Goal: Communication & Community: Answer question/provide support

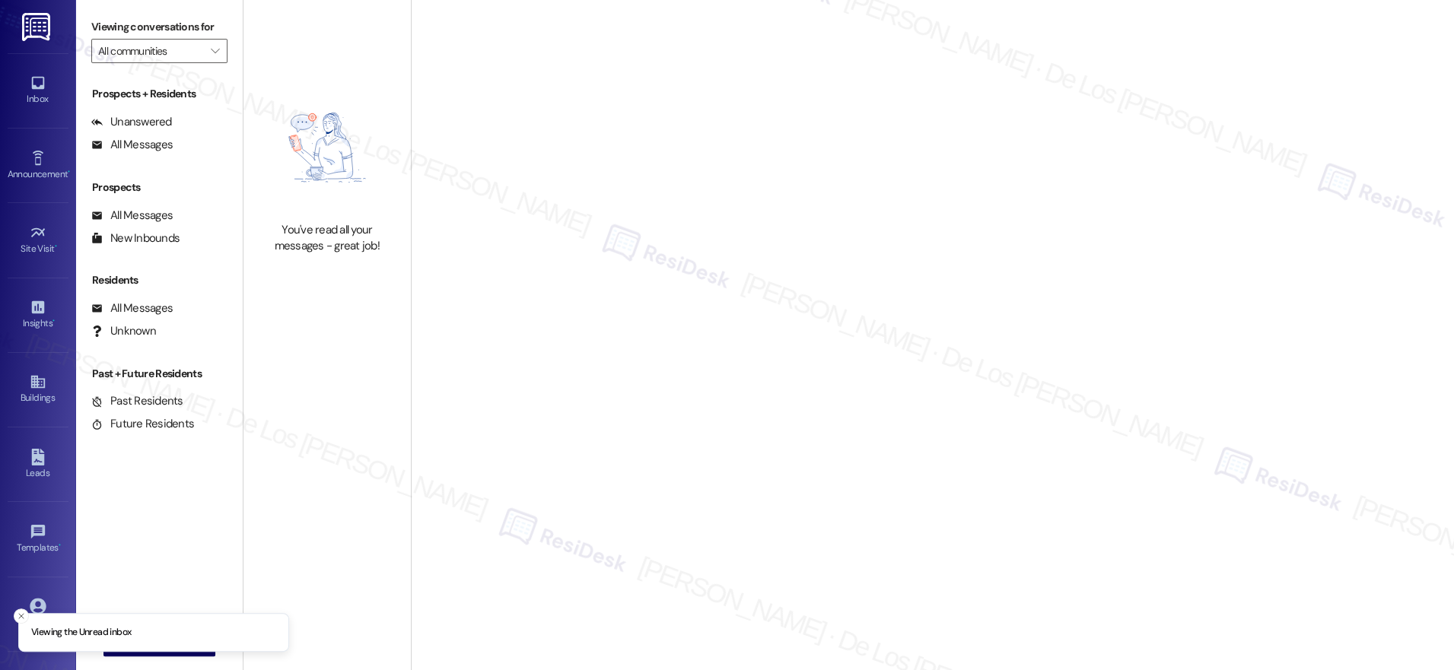
type input "Bridge at [GEOGRAPHIC_DATA]"
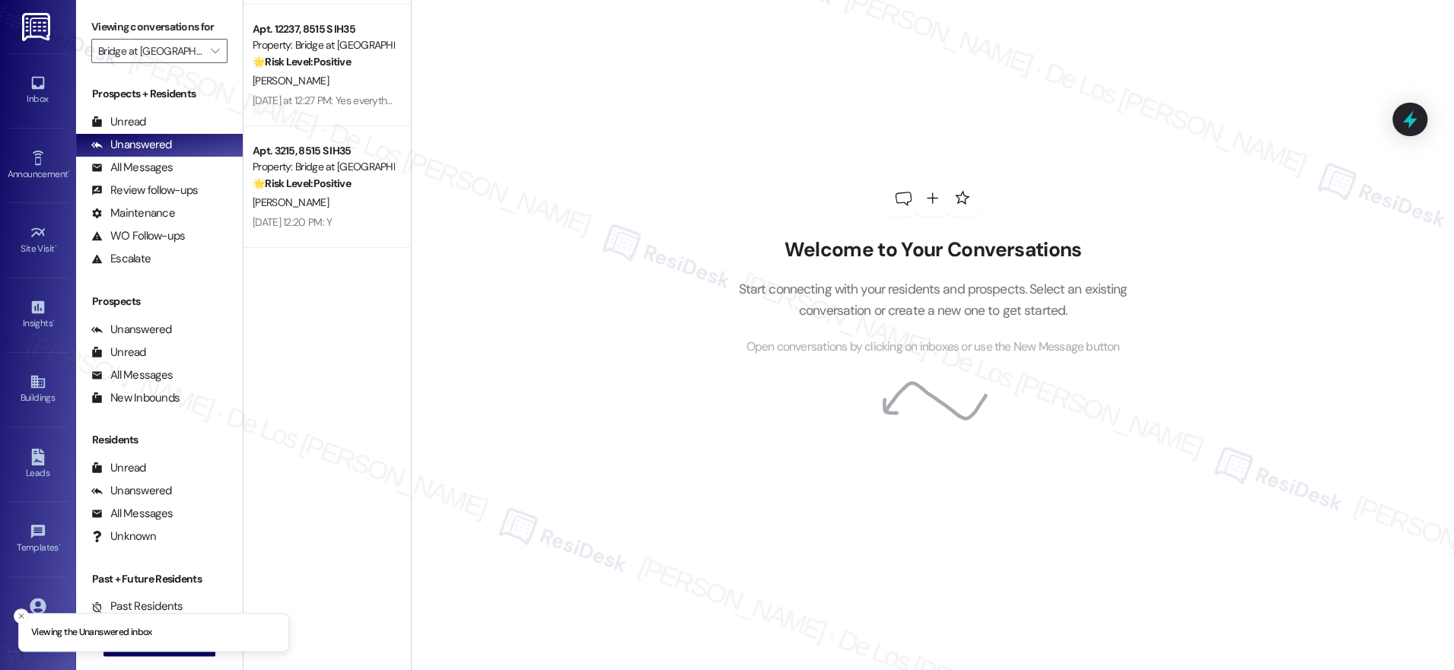
scroll to position [654, 0]
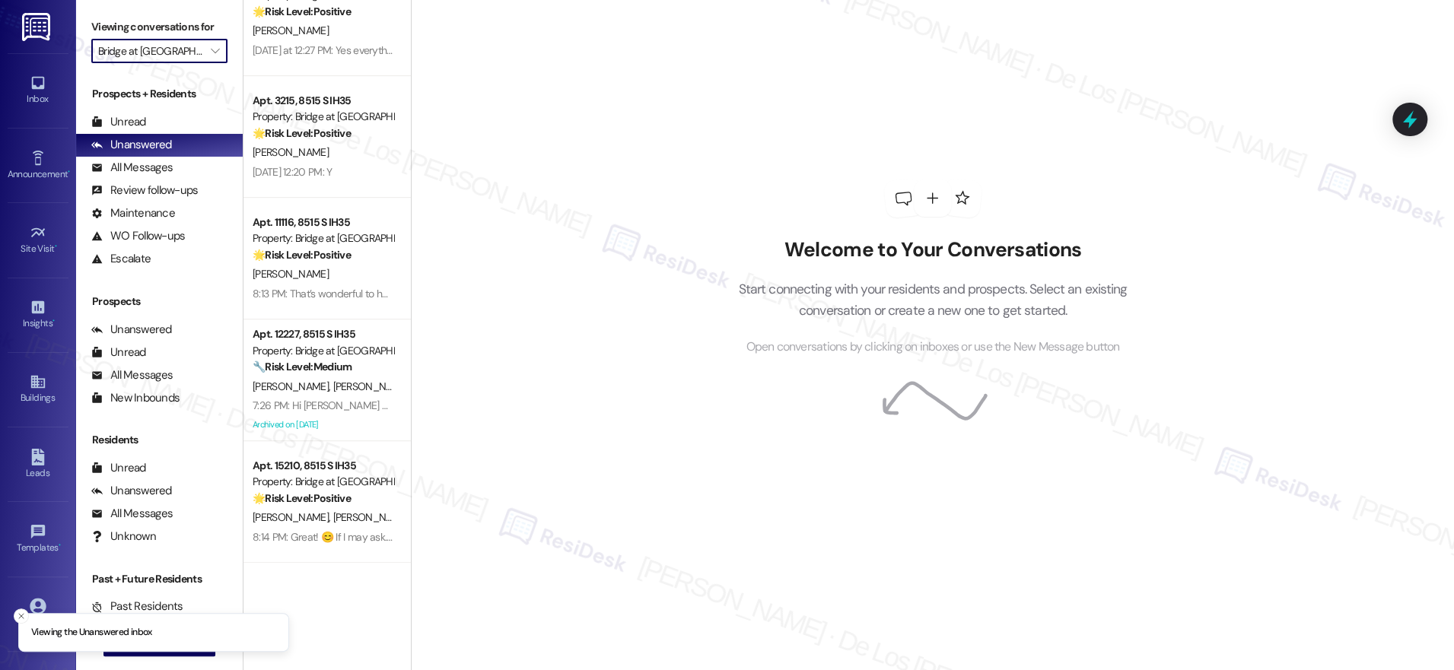
click at [189, 55] on input "Bridge at [GEOGRAPHIC_DATA]" at bounding box center [150, 51] width 105 height 24
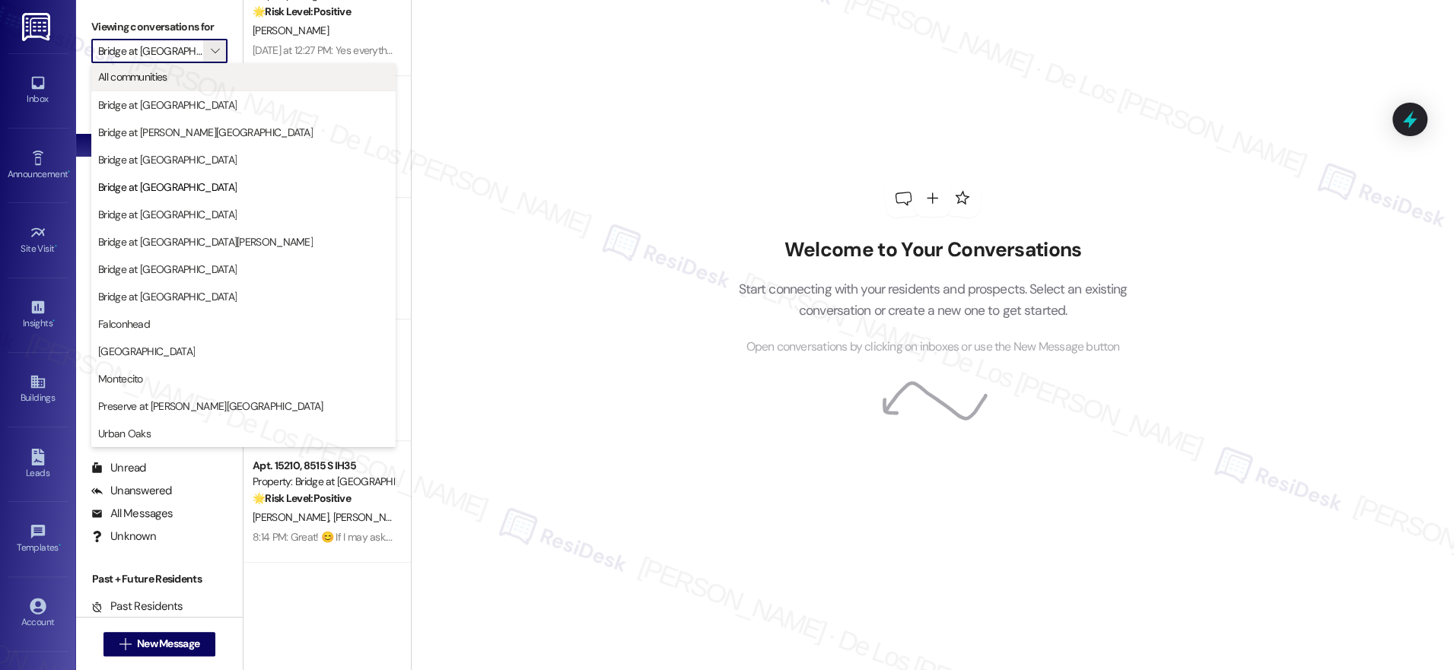
click at [180, 80] on span "All communities" at bounding box center [243, 76] width 291 height 15
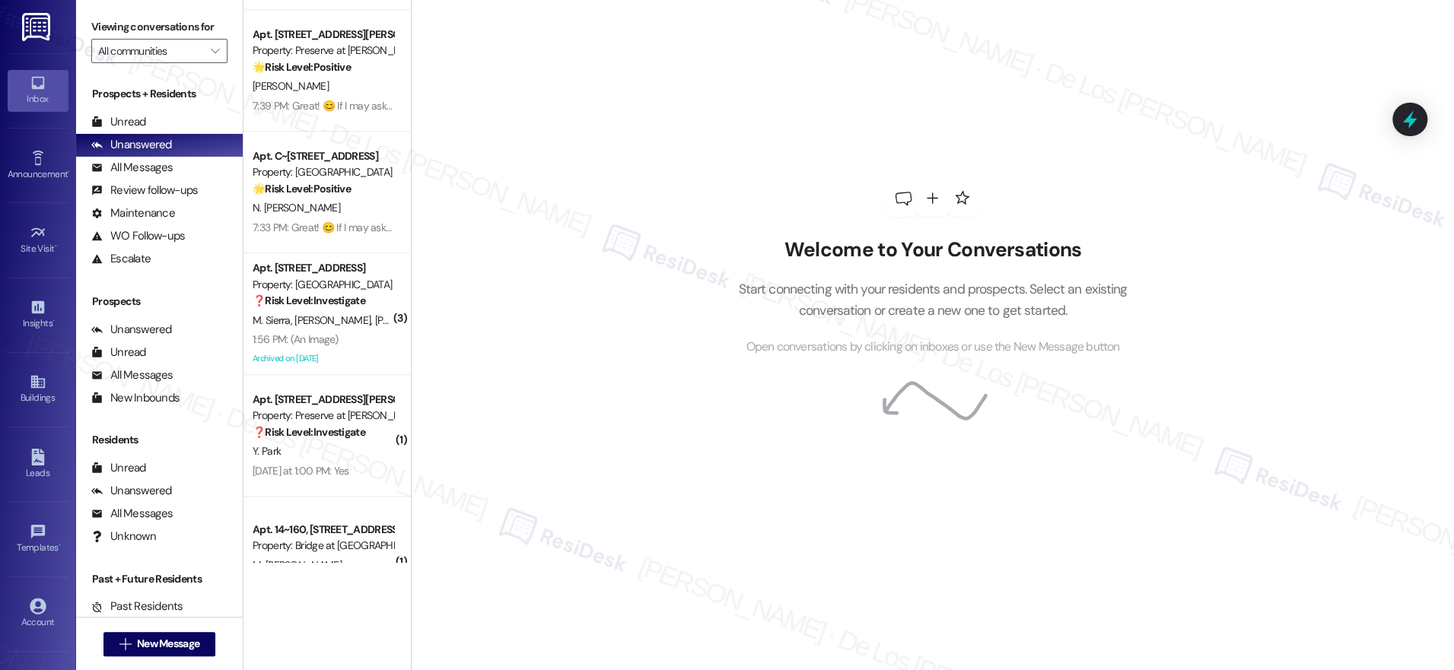
scroll to position [5524, 0]
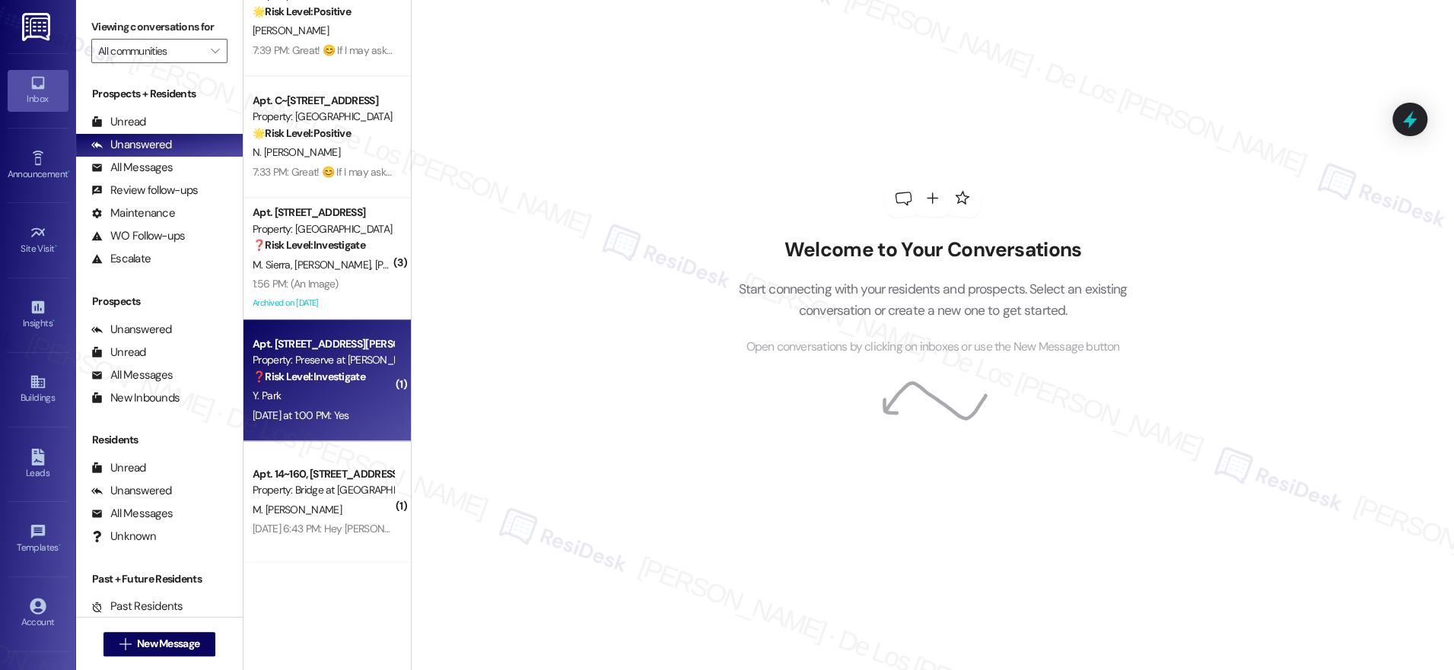
click at [323, 419] on div "Yesterday at 1:00 PM: Yes Yesterday at 1:00 PM: Yes" at bounding box center [301, 416] width 97 height 14
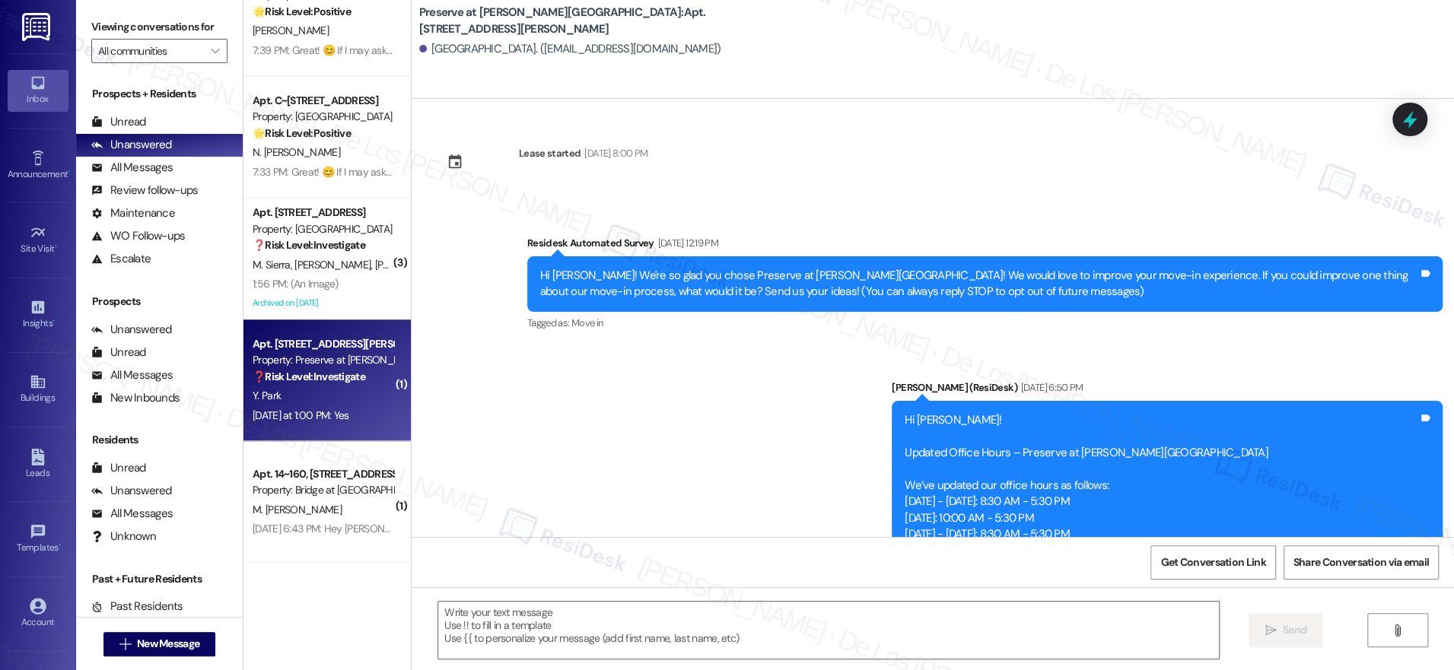
scroll to position [5870, 0]
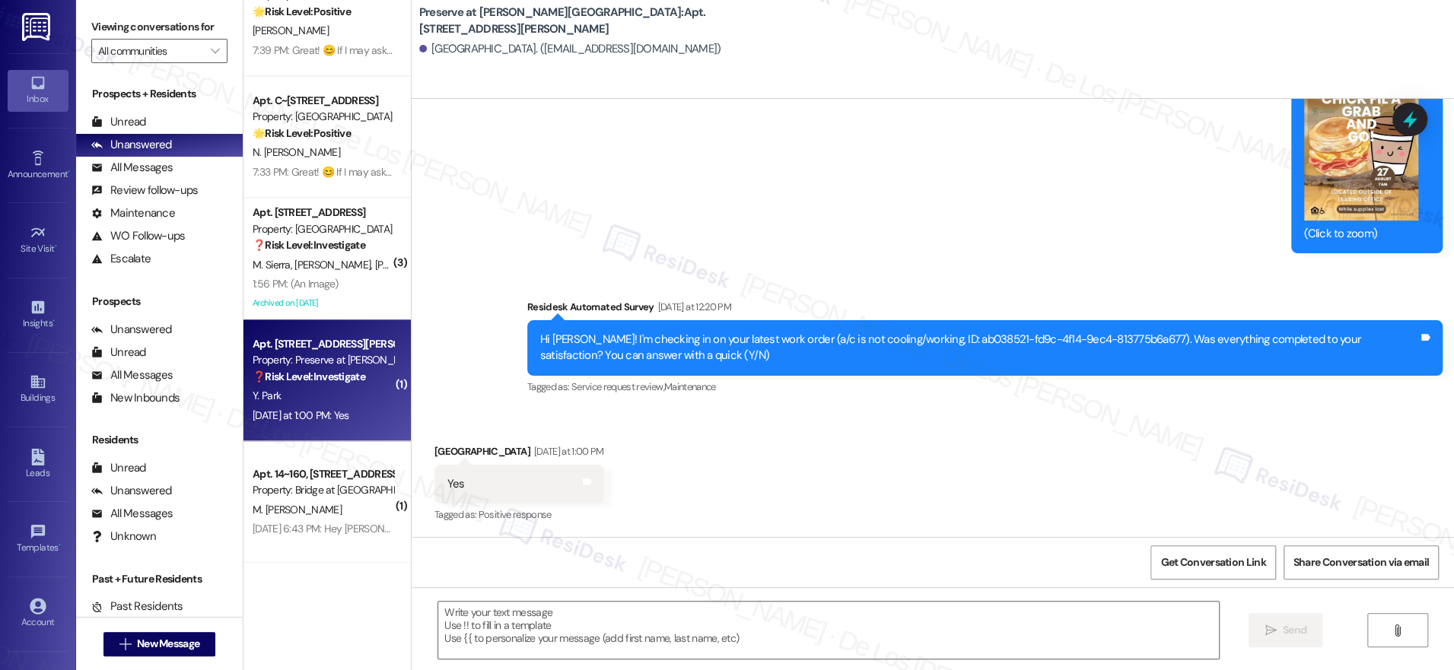
type textarea "Fetching suggested responses. Please feel free to read through the conversation…"
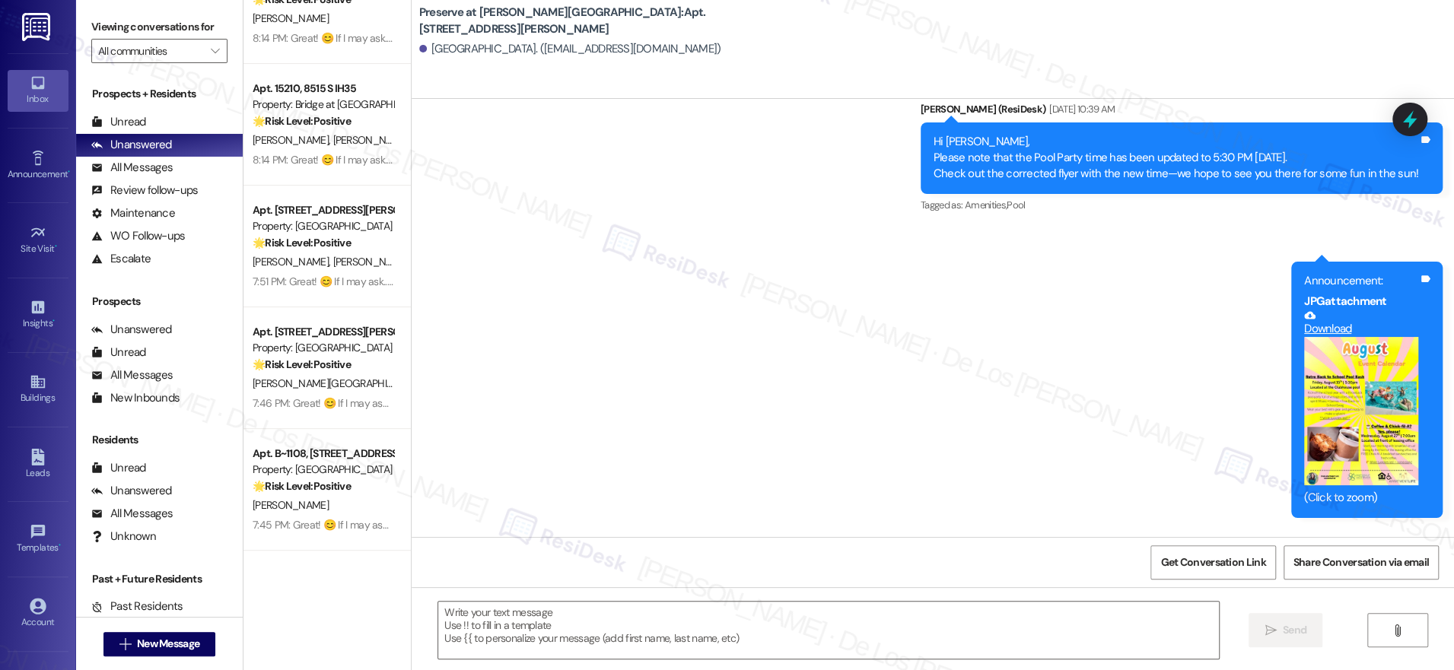
scroll to position [1033, 0]
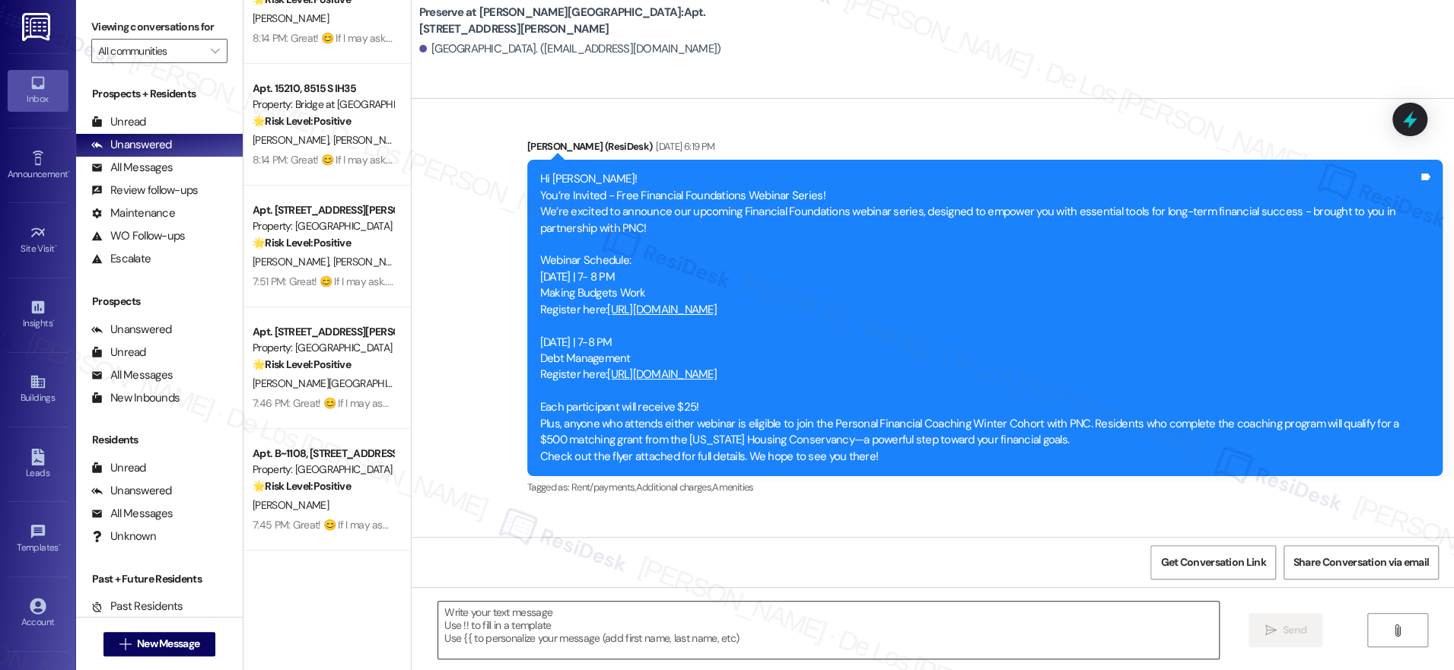
click at [756, 638] on textarea at bounding box center [828, 630] width 781 height 57
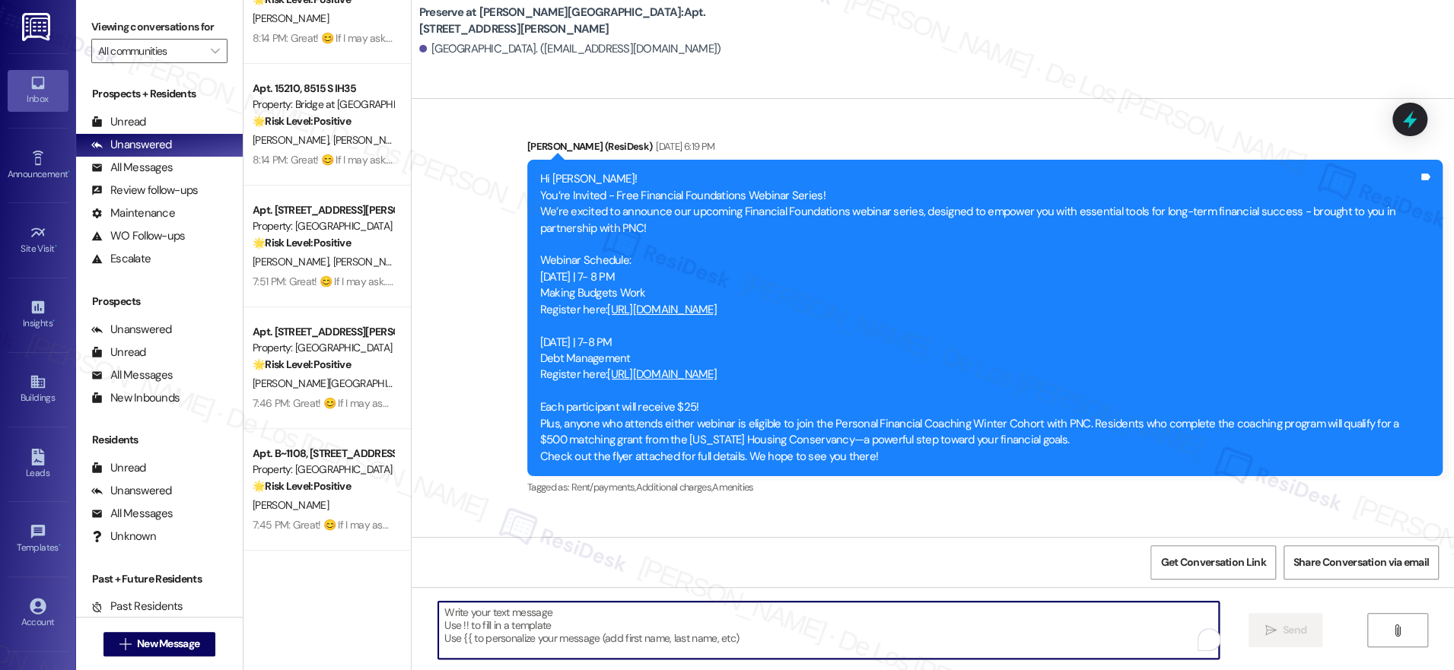
paste textarea "I'm glad to know you're satisfied with your recent work order. If I may ask..ov…"
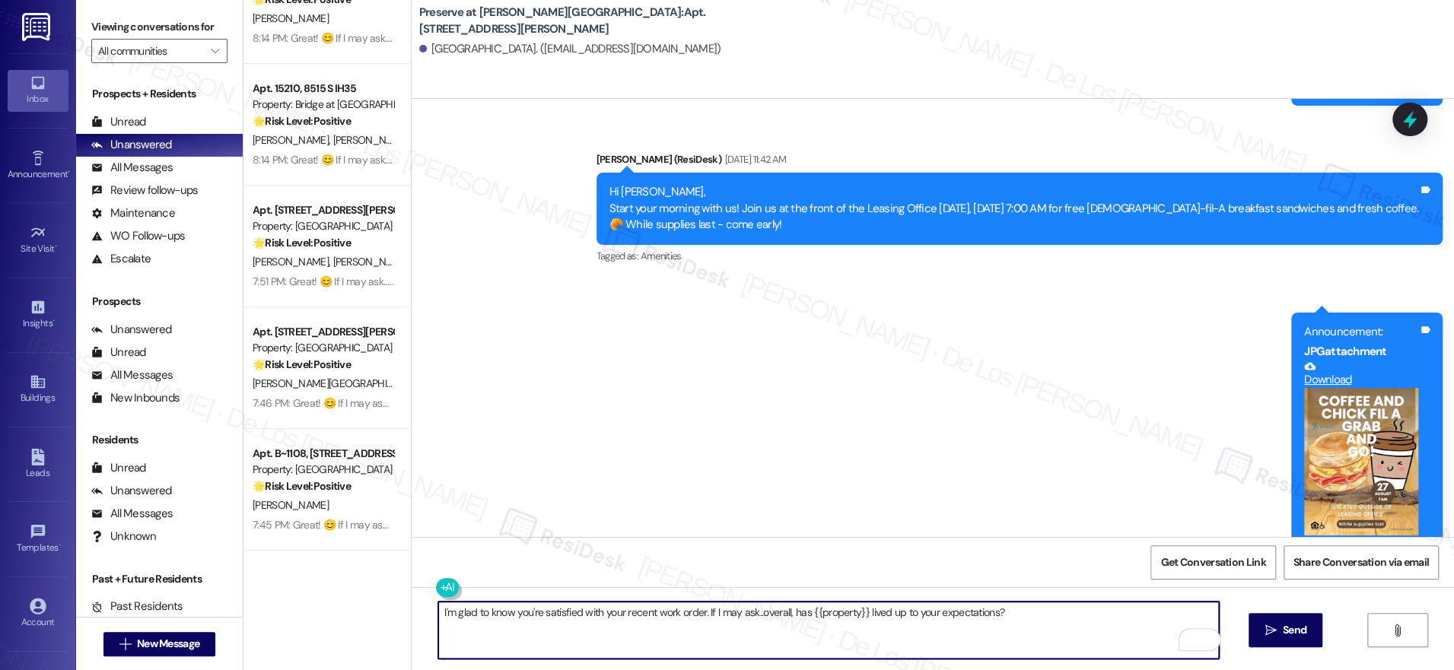
scroll to position [5870, 0]
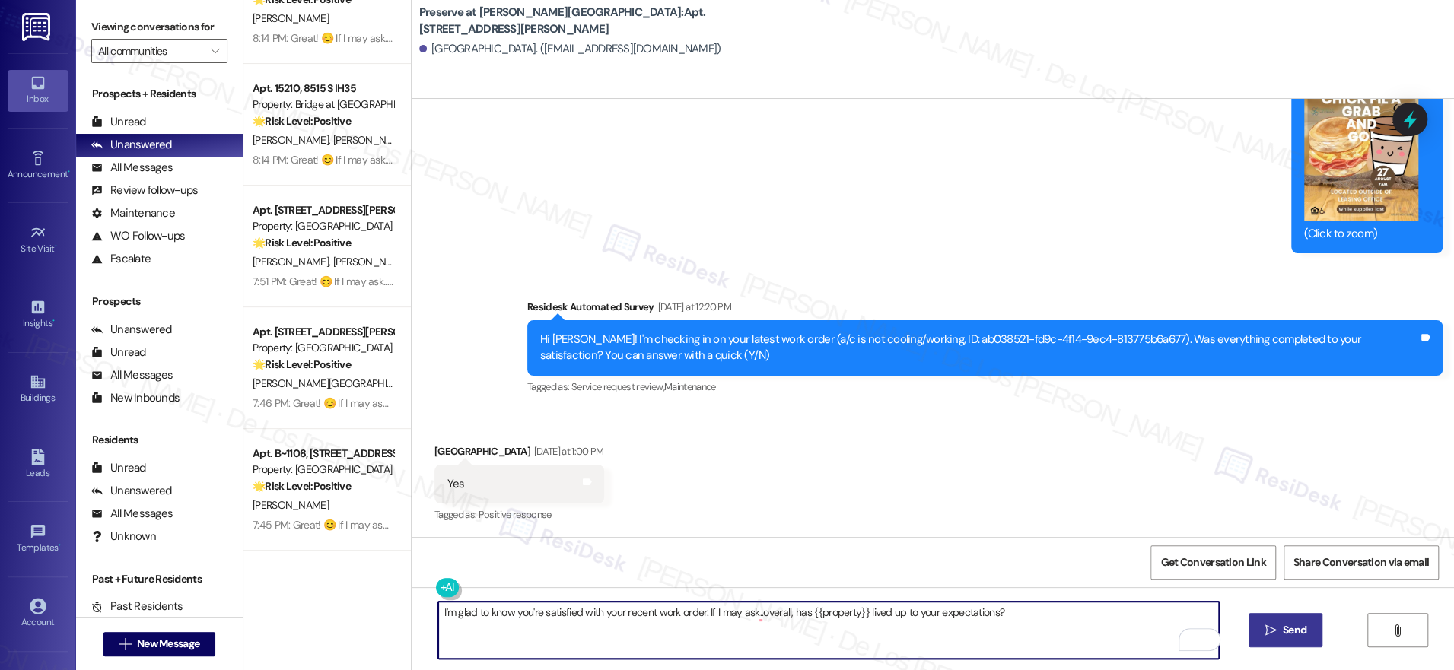
type textarea "I'm glad to know you're satisfied with your recent work order. If I may ask..ov…"
click at [1284, 622] on span "Send" at bounding box center [1295, 630] width 24 height 16
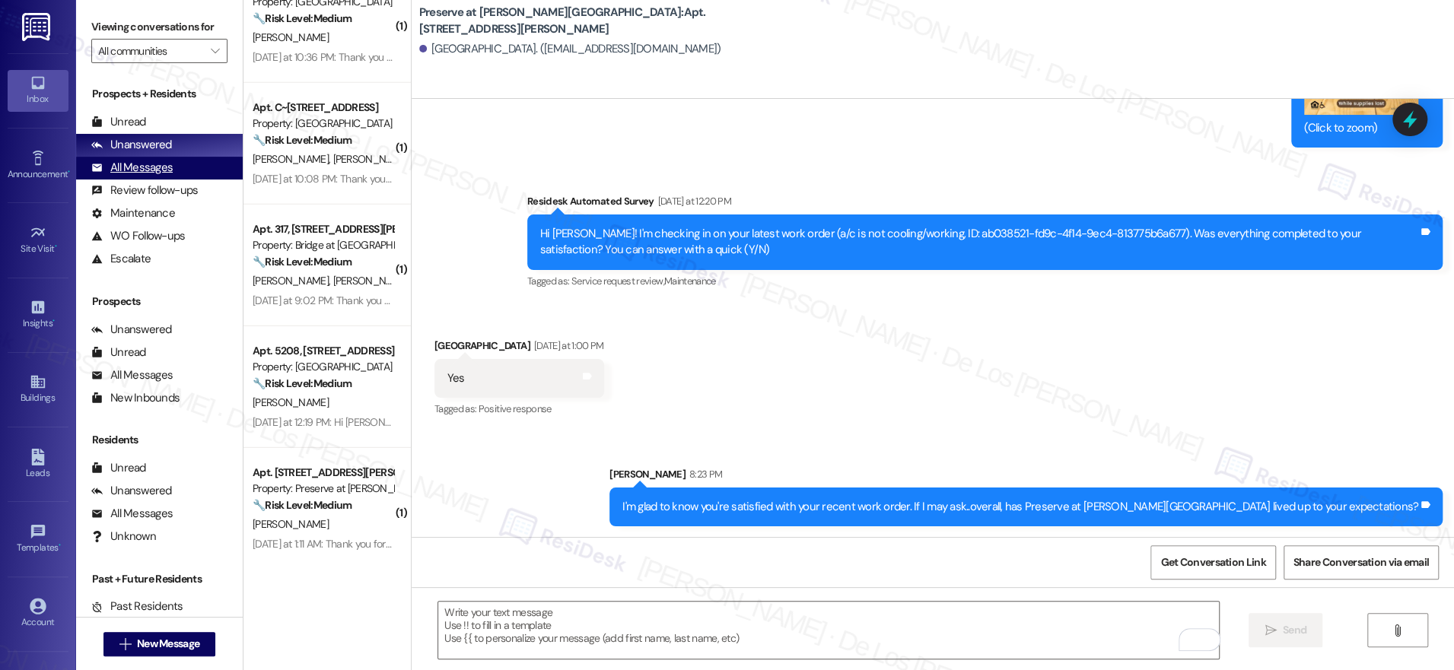
scroll to position [3080, 0]
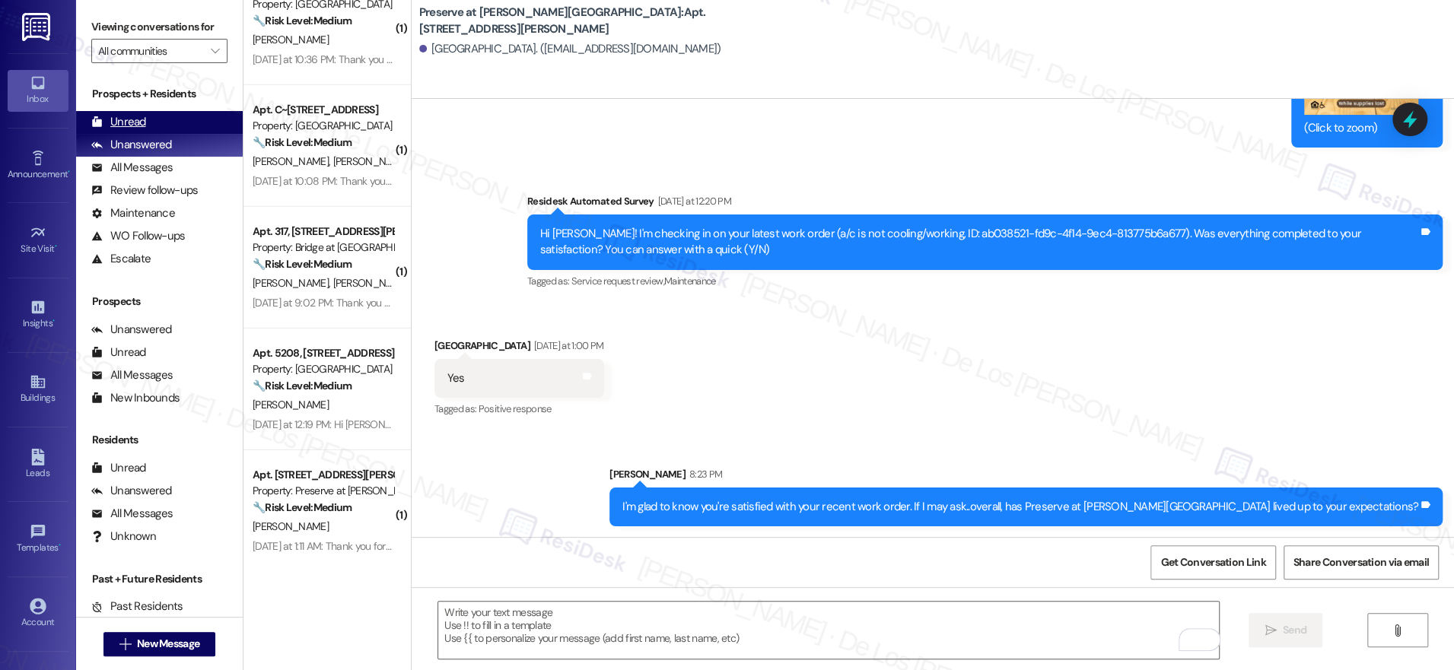
click at [186, 125] on div "Unread (0)" at bounding box center [159, 122] width 167 height 23
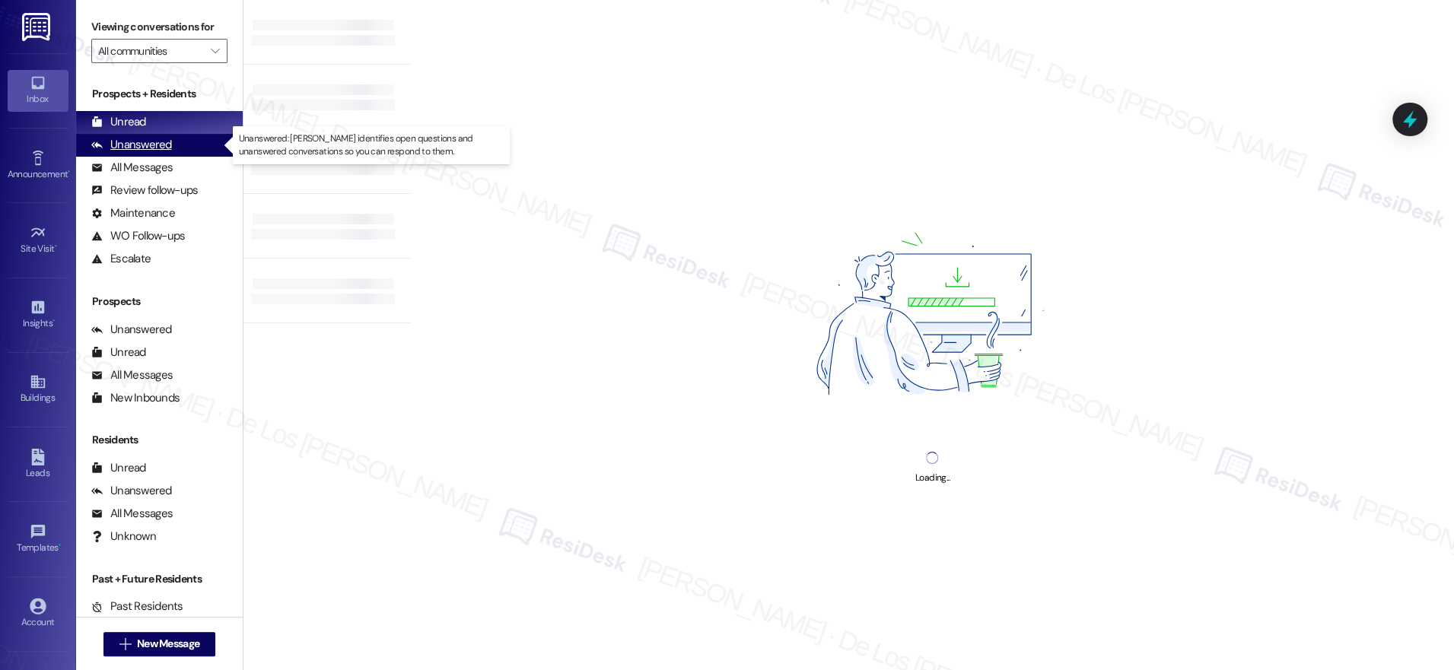
click at [190, 146] on div "Unanswered (0)" at bounding box center [159, 145] width 167 height 23
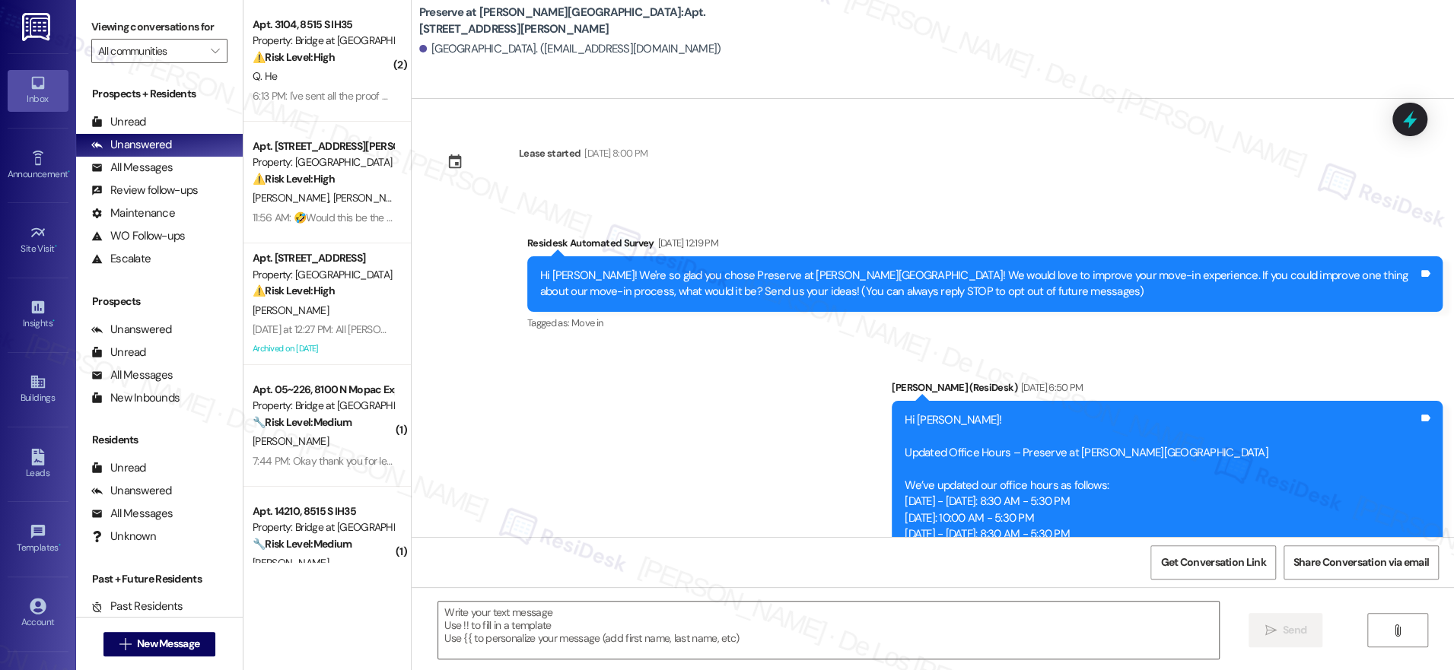
scroll to position [5869, 0]
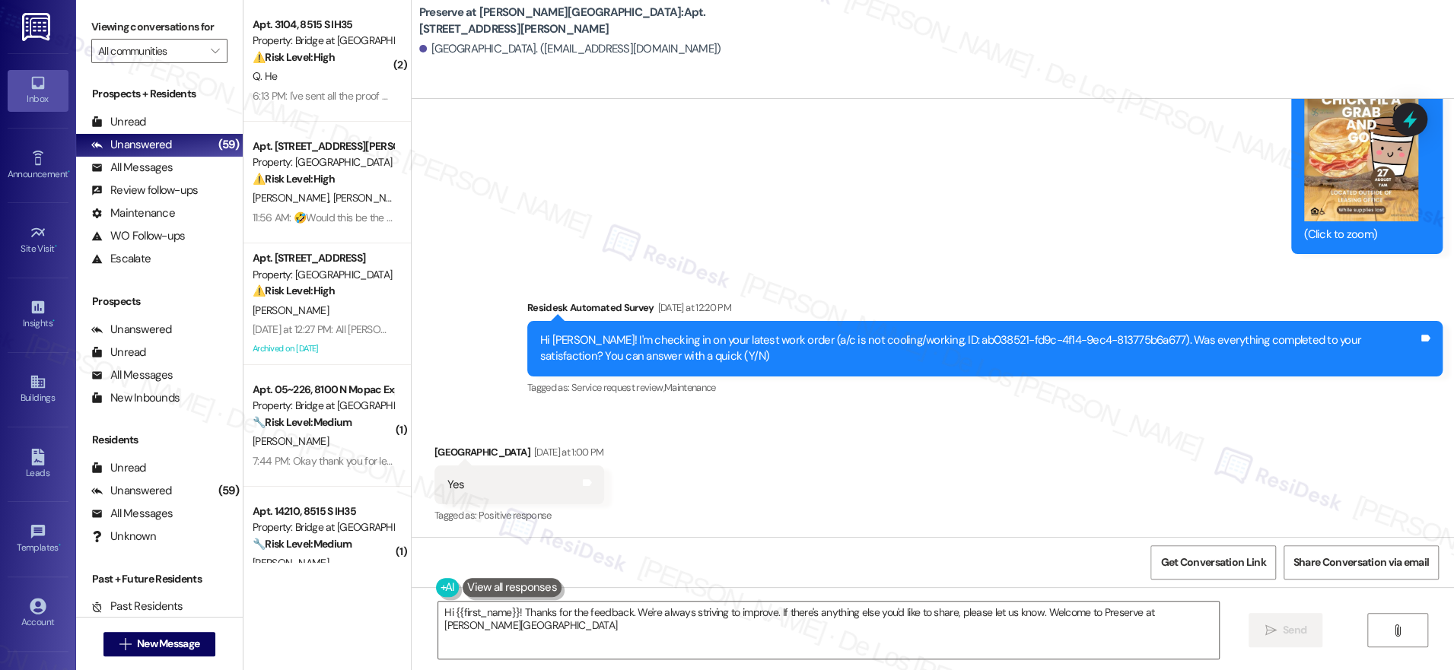
type textarea "Hi {{first_name}}! Thanks for the feedback. We're always striving to improve. I…"
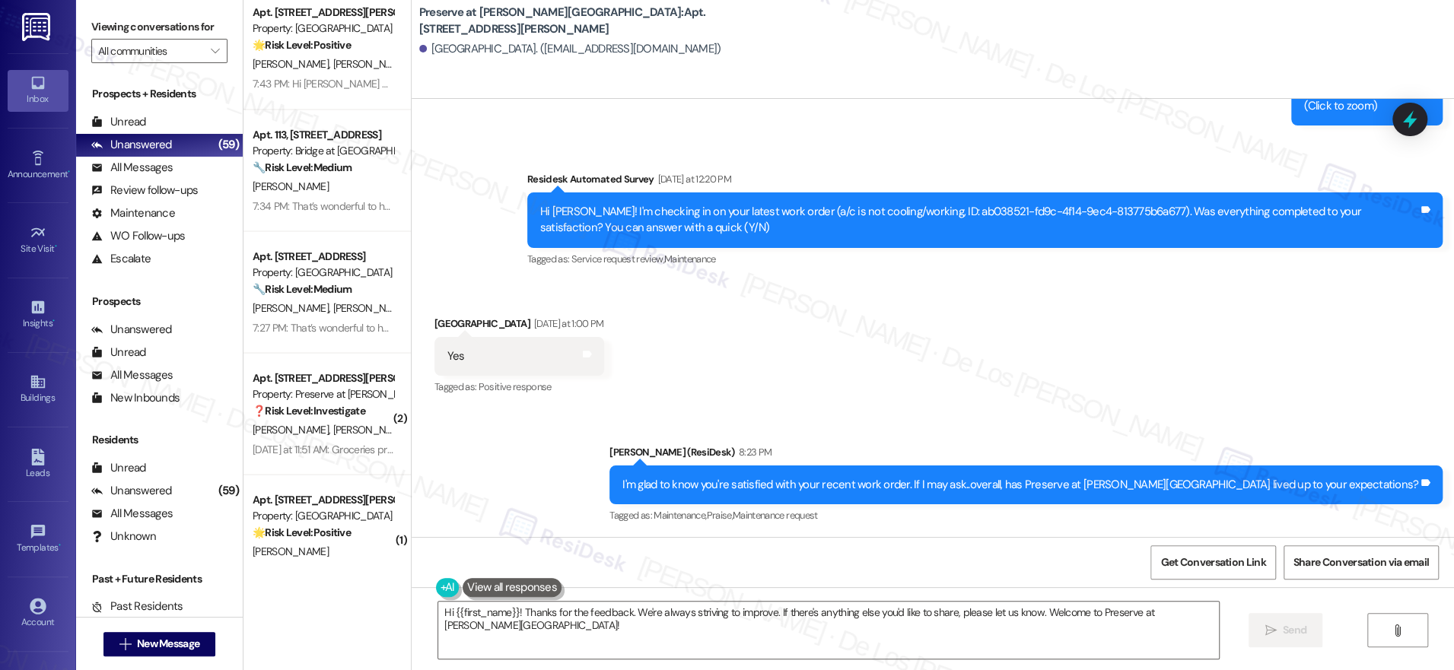
scroll to position [1895, 0]
